Goal: Obtain resource: Download file/media

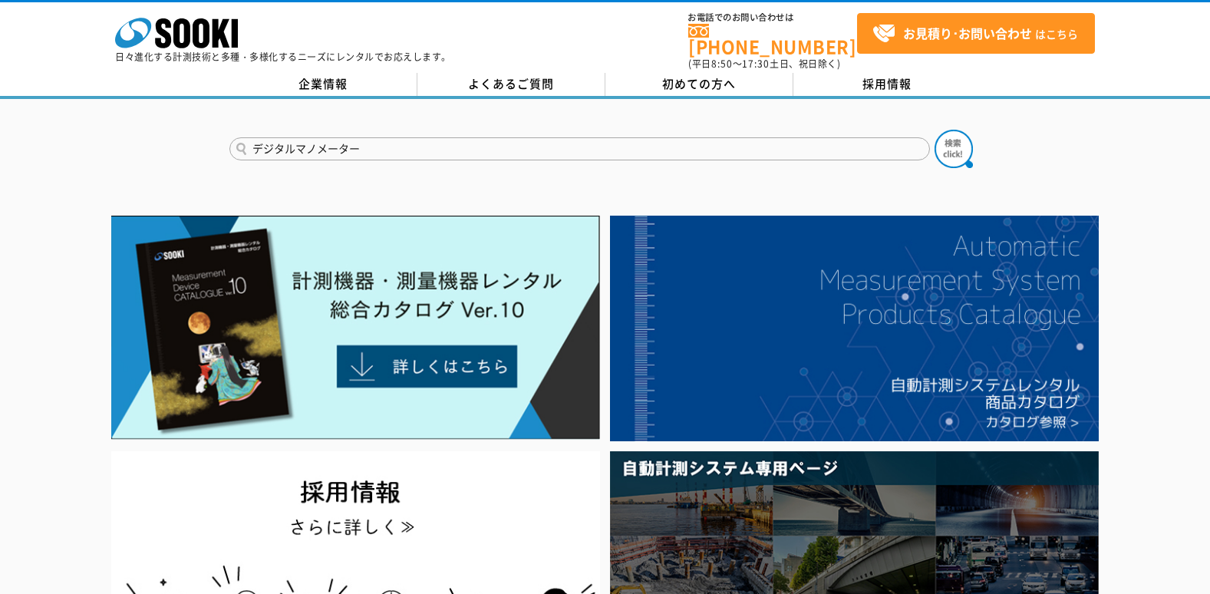
type input "デジタルマノメーター"
click at [935, 130] on button at bounding box center [954, 149] width 38 height 38
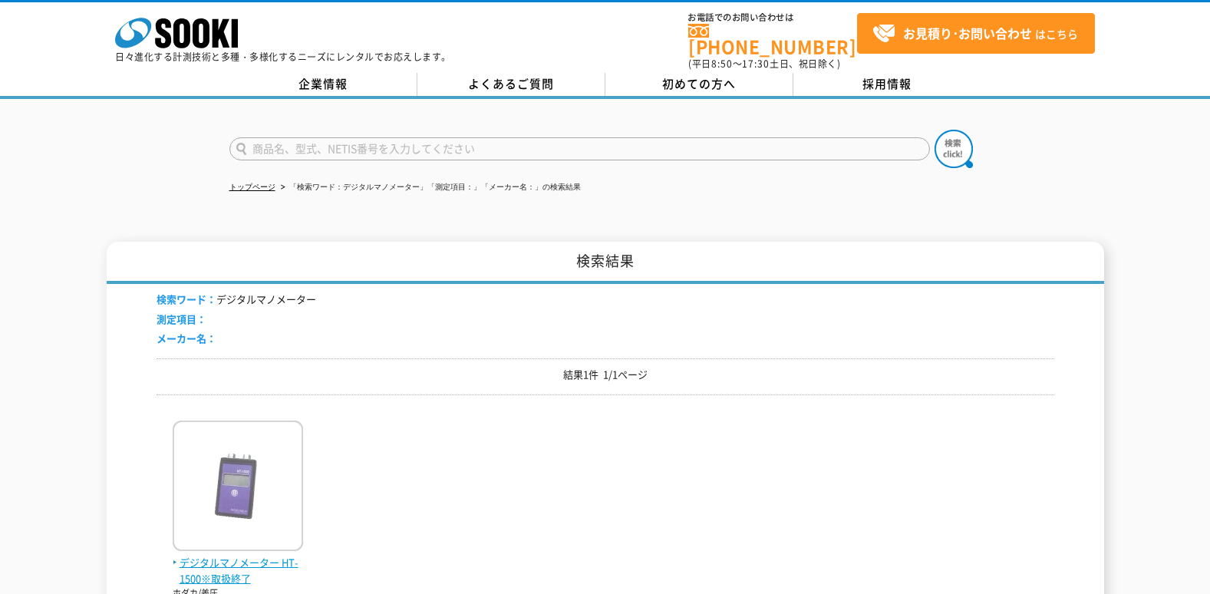
click at [249, 440] on img at bounding box center [238, 488] width 130 height 134
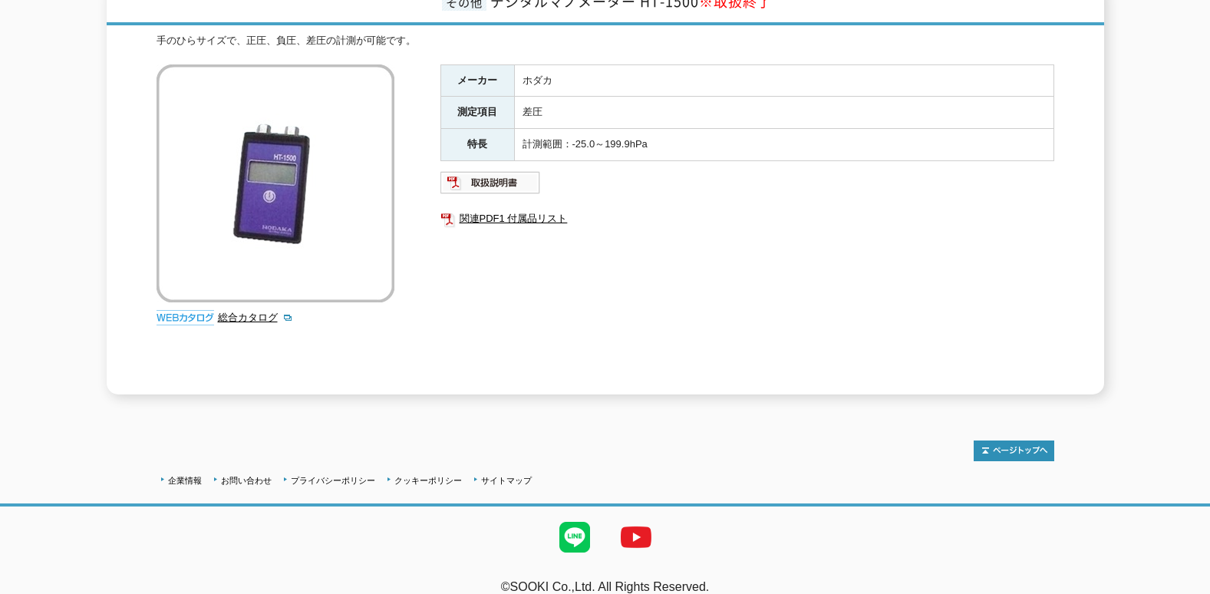
scroll to position [230, 0]
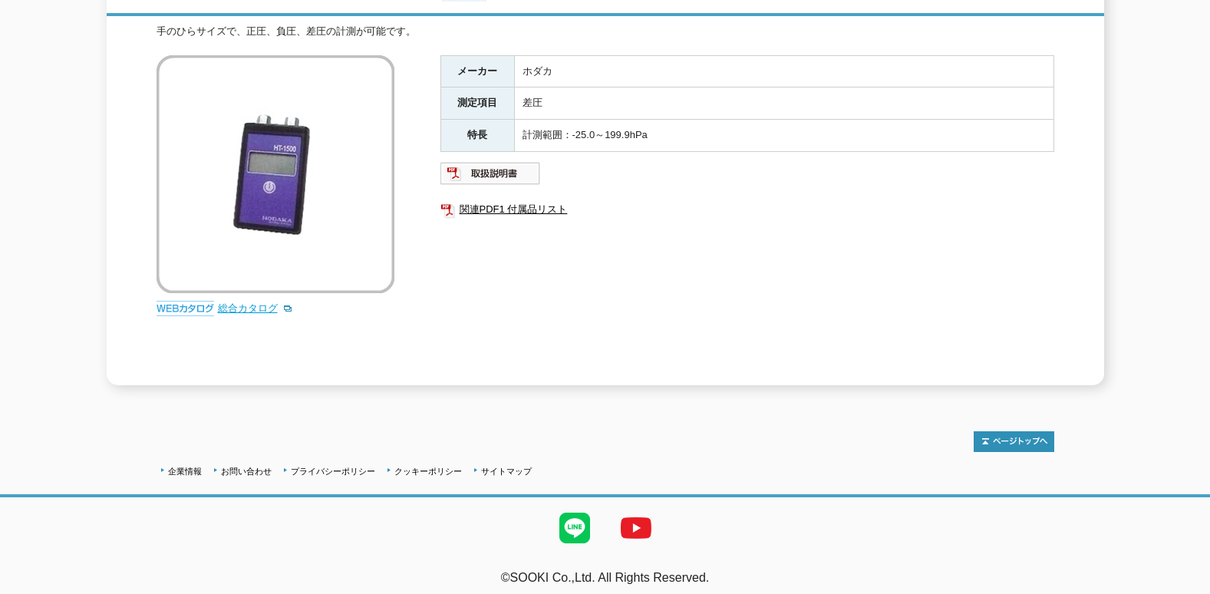
click at [242, 302] on link "総合カタログ" at bounding box center [255, 308] width 75 height 12
